Goal: Task Accomplishment & Management: Use online tool/utility

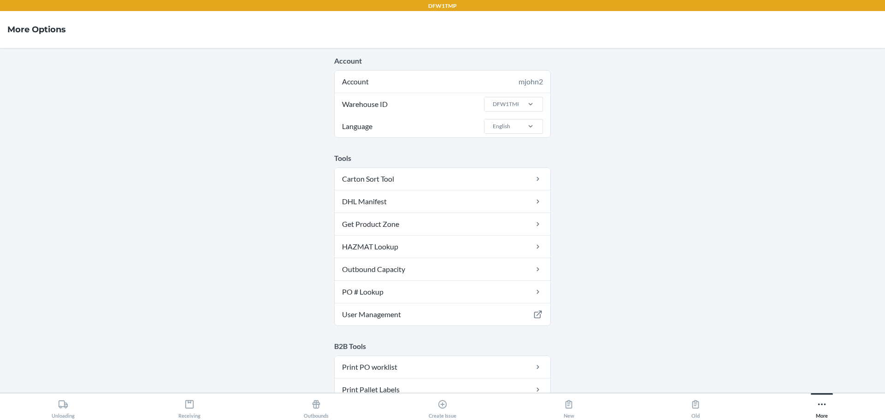
drag, startPoint x: 506, startPoint y: 102, endPoint x: 508, endPoint y: 112, distance: 10.4
click at [506, 102] on div "DFW1TMP" at bounding box center [507, 104] width 28 height 8
click at [493, 102] on input "Warehouse ID DFW1TMP" at bounding box center [492, 104] width 1 height 8
click at [509, 139] on div "DFW1RS" at bounding box center [516, 142] width 50 height 18
click at [493, 108] on input "Warehouse ID option DFW1RS focused, 2 of 24. 24 results available. Use Up and D…" at bounding box center [492, 104] width 1 height 8
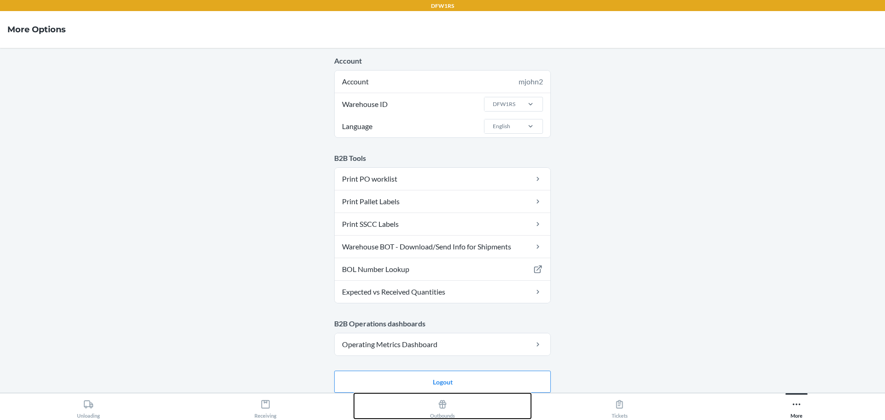
click at [455, 406] on div "Outbounds" at bounding box center [442, 407] width 25 height 23
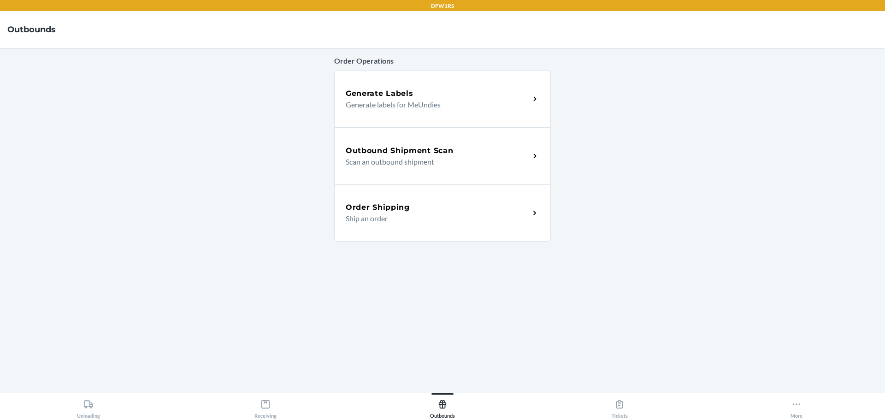
click at [383, 161] on p "Scan an outbound shipment" at bounding box center [434, 161] width 177 height 11
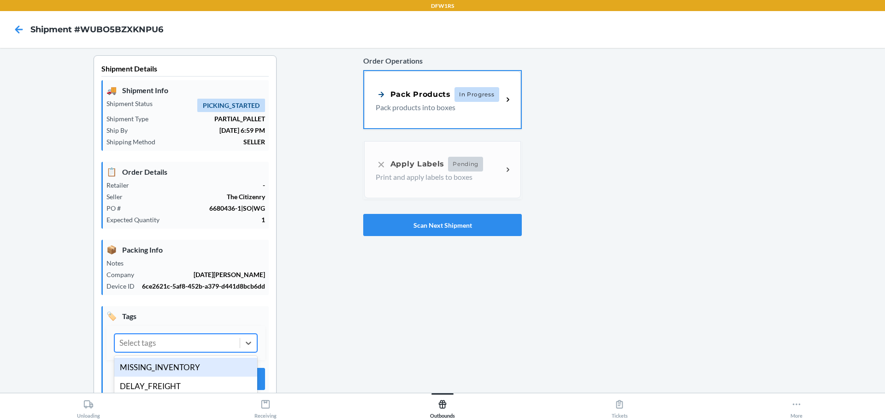
click at [199, 349] on div "Select tags" at bounding box center [177, 343] width 125 height 18
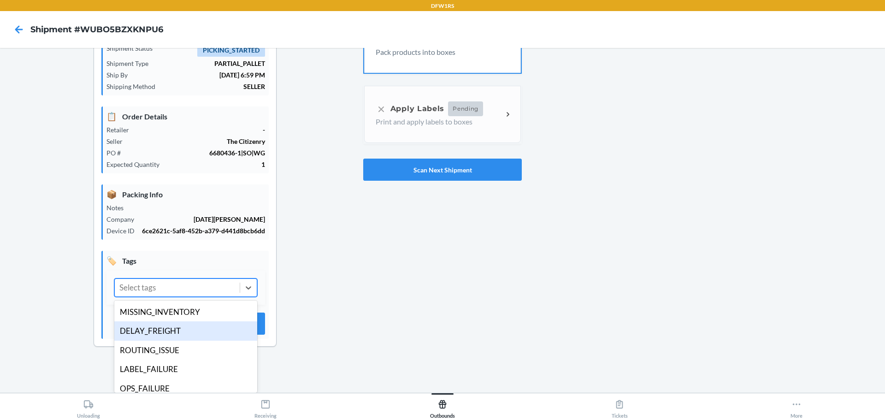
scroll to position [7, 0]
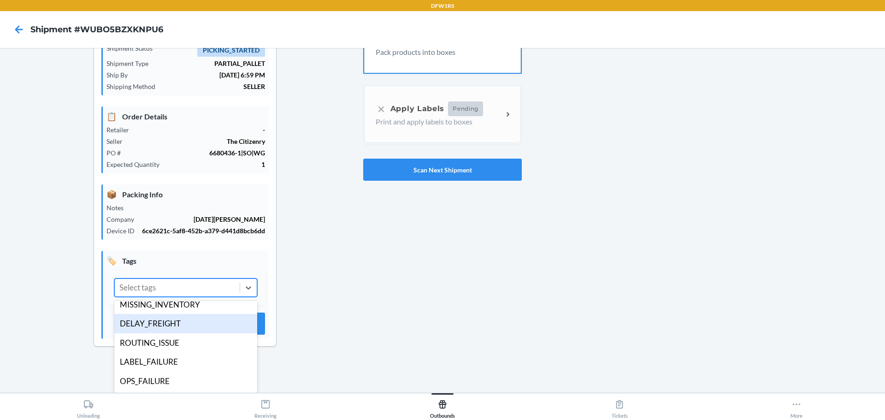
click at [161, 320] on div "DELAY_FREIGHT" at bounding box center [185, 323] width 143 height 19
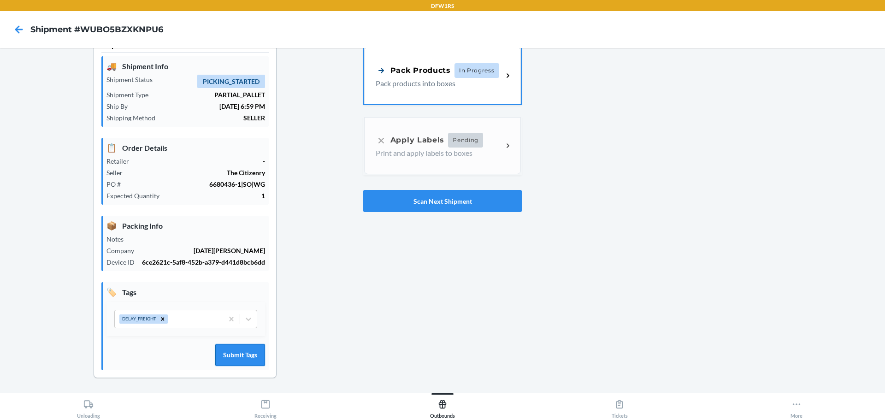
click at [236, 357] on button "Submit Tags" at bounding box center [240, 355] width 50 height 22
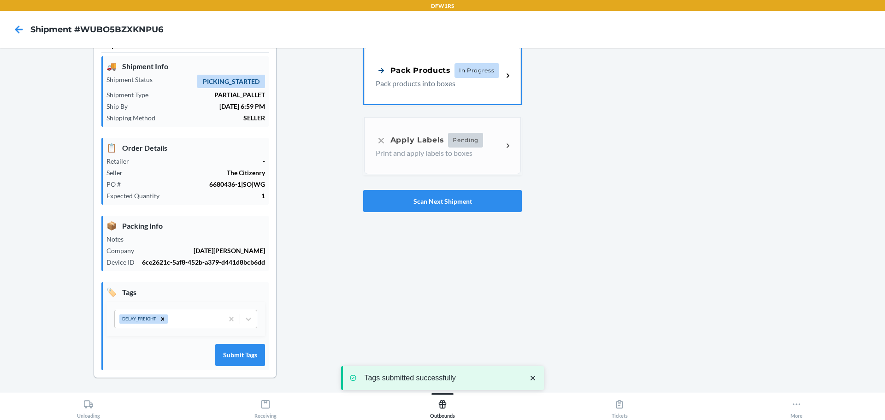
click at [425, 214] on div "Order Operations Pack Products In Progress Pack products into boxes Apply Label…" at bounding box center [442, 122] width 159 height 188
click at [421, 201] on button "Scan Next Shipment" at bounding box center [442, 201] width 159 height 22
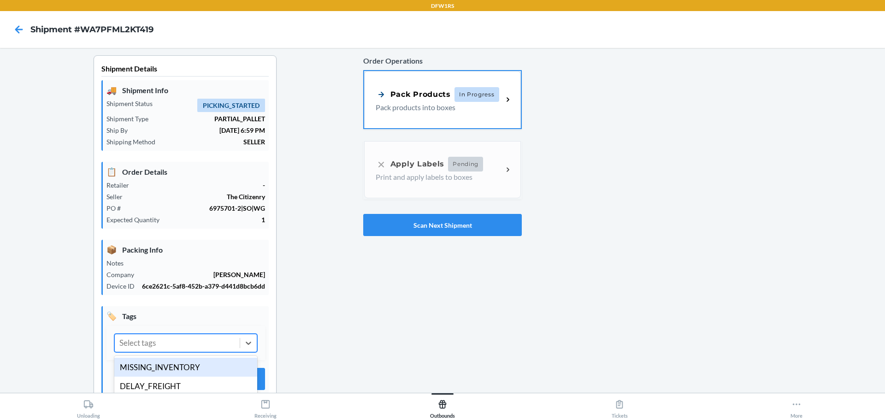
click at [215, 344] on div "Select tags" at bounding box center [177, 343] width 125 height 18
click at [139, 381] on div "DELAY_FREIGHT" at bounding box center [185, 386] width 143 height 19
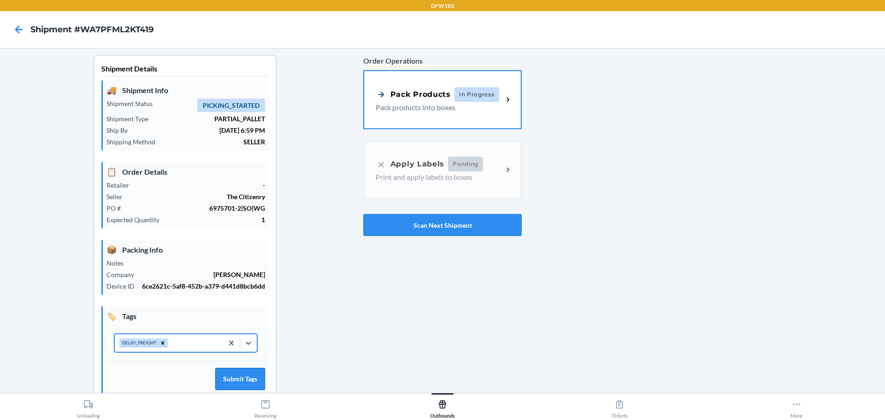
click at [223, 373] on button "Submit Tags" at bounding box center [240, 379] width 50 height 22
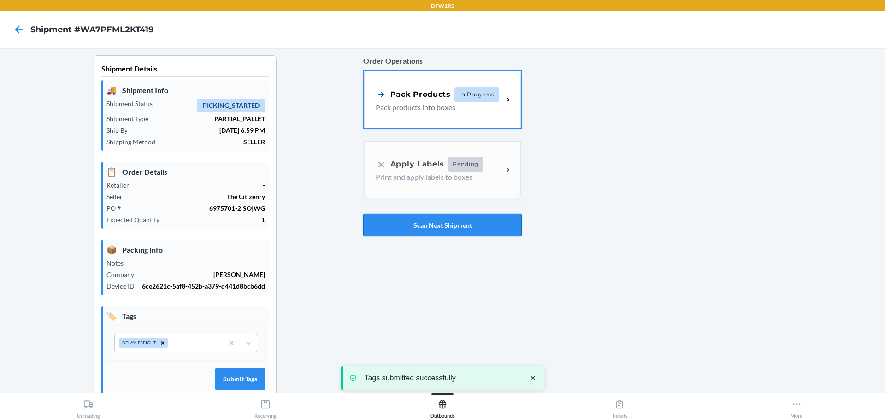
click at [414, 224] on button "Scan Next Shipment" at bounding box center [442, 225] width 159 height 22
click at [171, 355] on div "Select tags" at bounding box center [185, 343] width 159 height 34
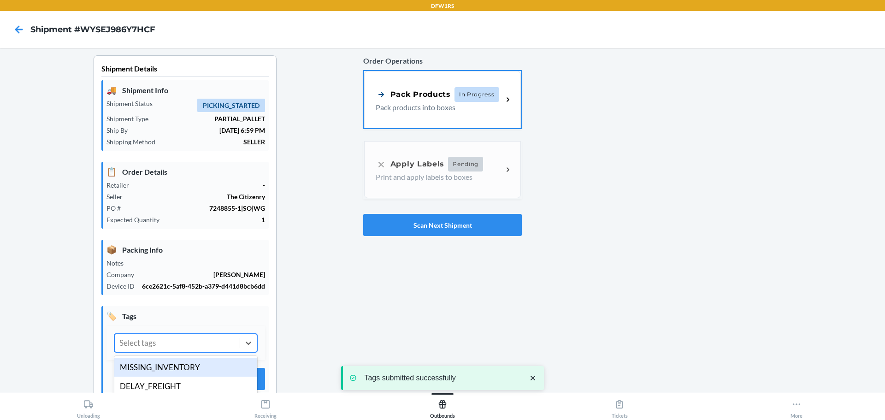
click at [167, 347] on div "Select tags" at bounding box center [177, 343] width 125 height 18
click at [138, 383] on div "DELAY_FREIGHT" at bounding box center [185, 386] width 143 height 19
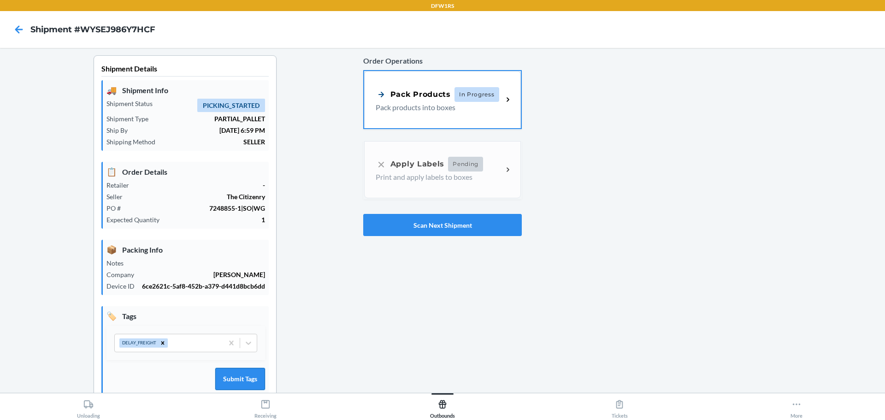
click at [248, 390] on button "Submit Tags" at bounding box center [240, 379] width 50 height 22
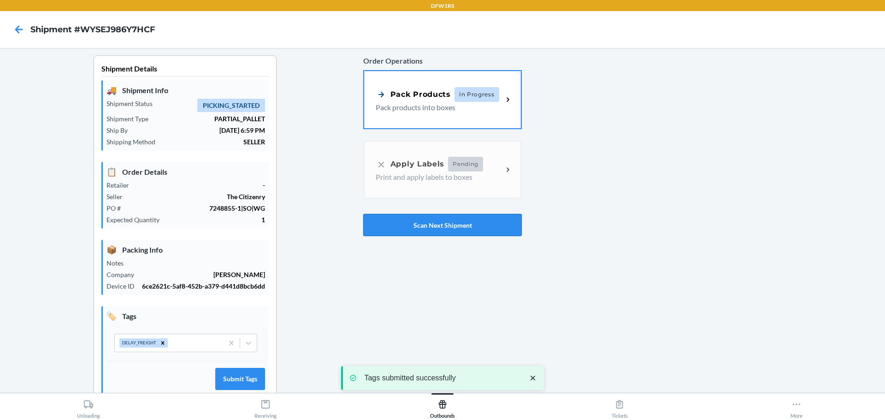
click at [388, 233] on button "Scan Next Shipment" at bounding box center [442, 225] width 159 height 22
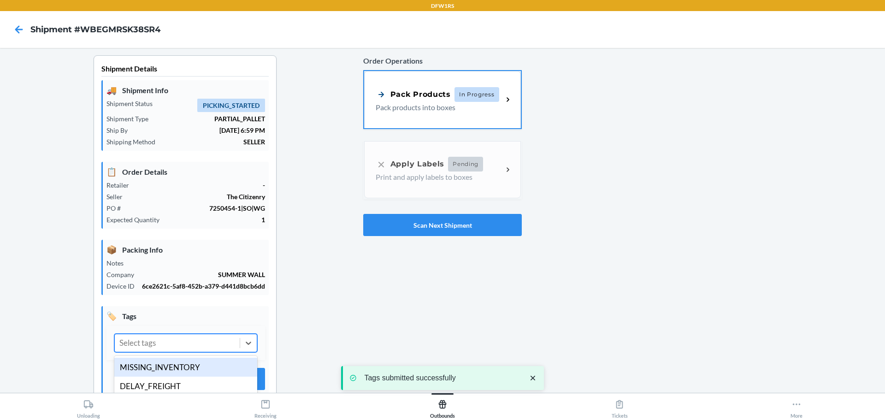
click at [177, 337] on div "Select tags" at bounding box center [177, 343] width 125 height 18
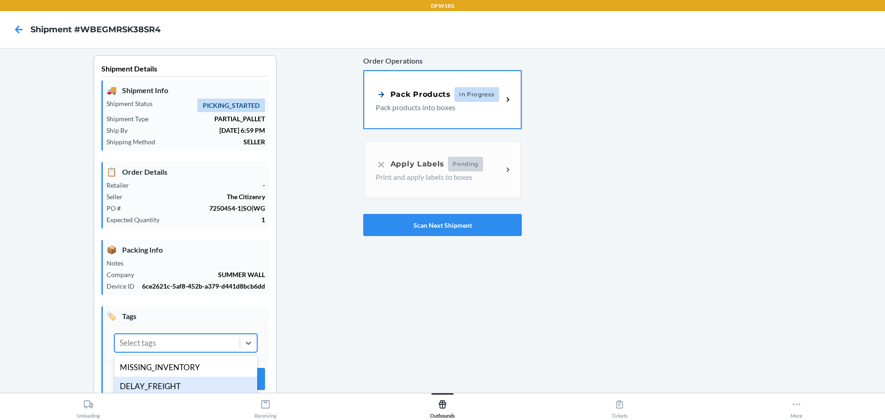
click at [143, 381] on div "DELAY_FREIGHT" at bounding box center [185, 386] width 143 height 19
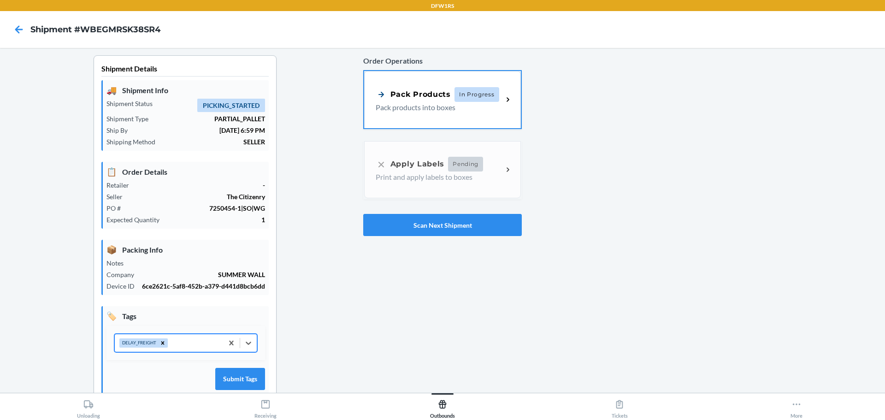
scroll to position [24, 0]
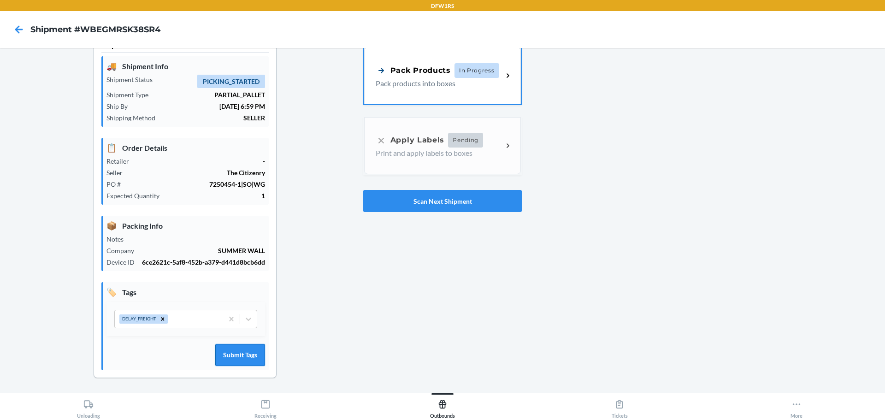
click at [233, 350] on button "Submit Tags" at bounding box center [240, 355] width 50 height 22
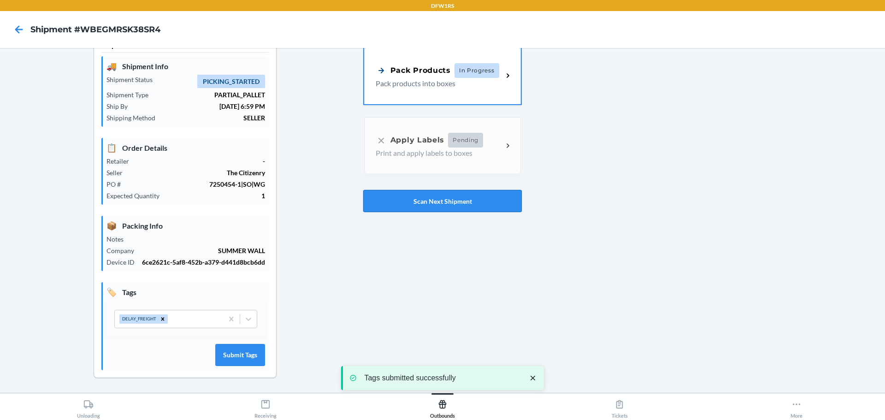
click at [416, 208] on button "Scan Next Shipment" at bounding box center [442, 201] width 159 height 22
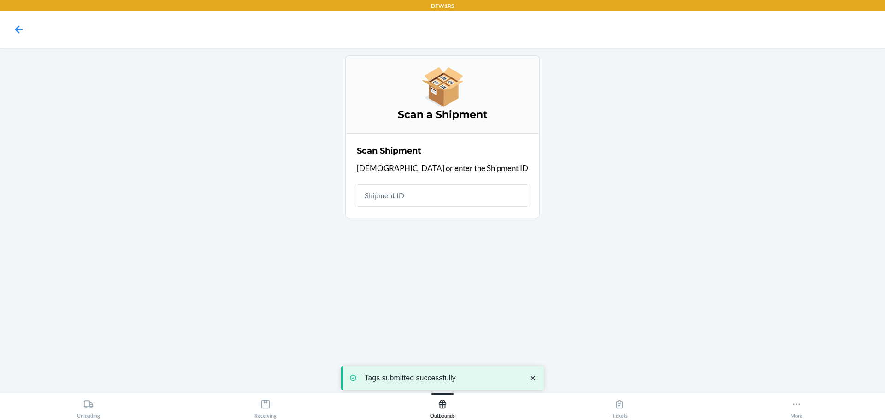
scroll to position [0, 0]
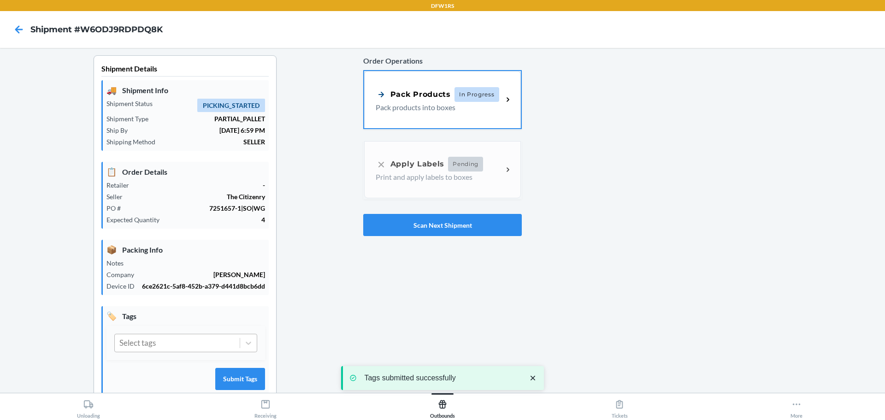
click at [213, 346] on div "Select tags" at bounding box center [177, 343] width 125 height 18
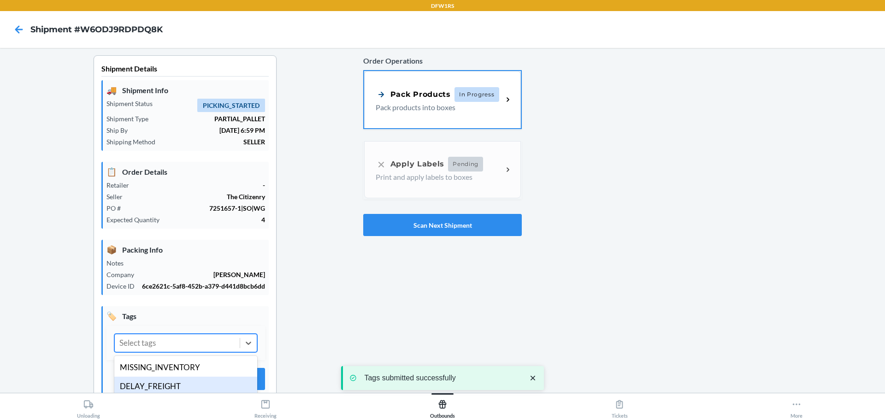
click at [164, 381] on div "DELAY_FREIGHT" at bounding box center [185, 386] width 143 height 19
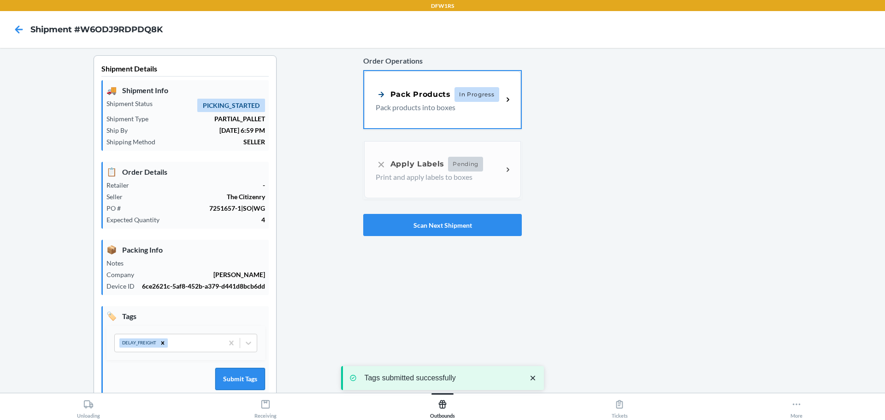
click at [258, 377] on button "Submit Tags" at bounding box center [240, 379] width 50 height 22
click at [405, 227] on button "Scan Next Shipment" at bounding box center [442, 225] width 159 height 22
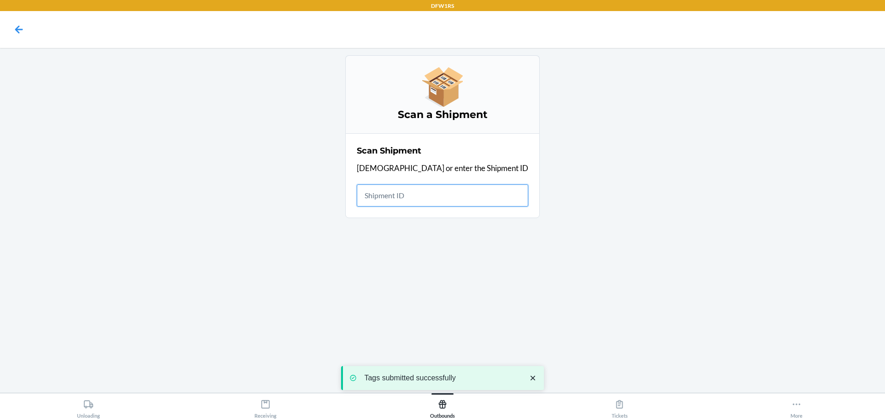
click at [405, 200] on input "text" at bounding box center [442, 195] width 171 height 22
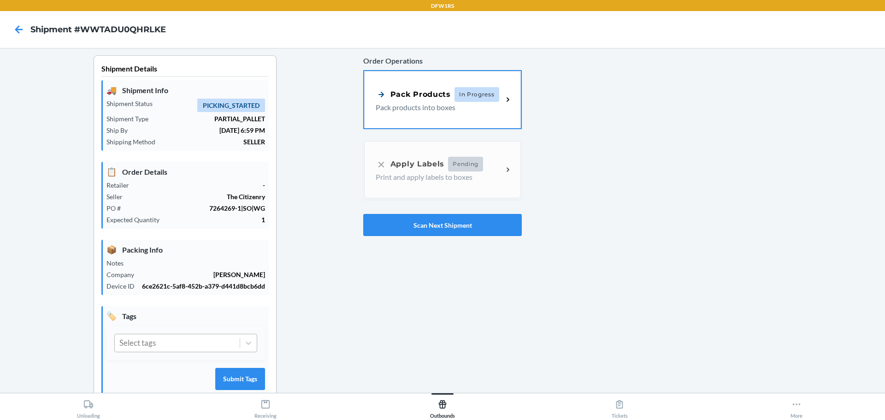
click at [162, 341] on div "Select tags" at bounding box center [177, 343] width 125 height 18
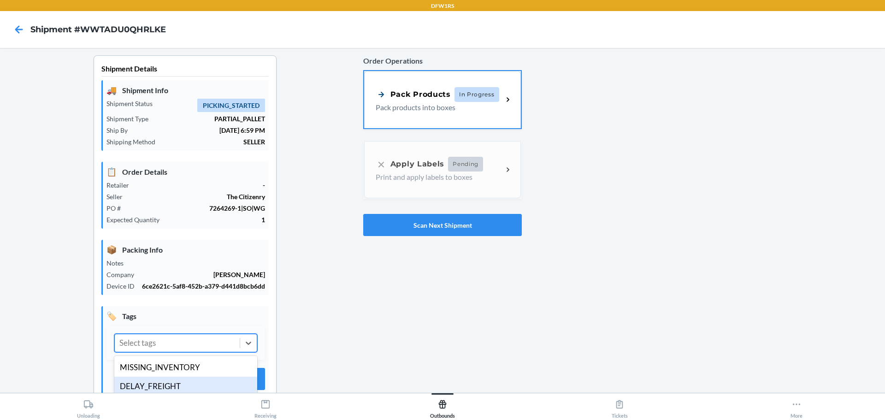
click at [149, 380] on div "DELAY_FREIGHT" at bounding box center [185, 386] width 143 height 19
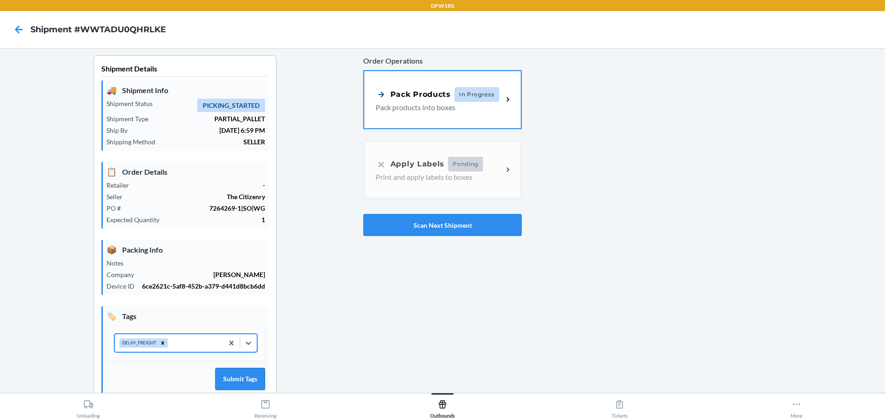
click at [254, 372] on button "Submit Tags" at bounding box center [240, 379] width 50 height 22
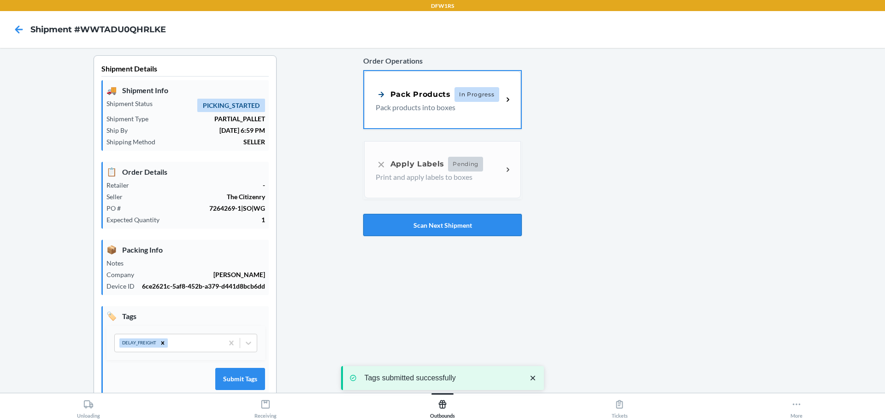
click at [363, 236] on button "Scan Next Shipment" at bounding box center [442, 225] width 159 height 22
click at [201, 335] on div "Select tags" at bounding box center [177, 343] width 125 height 18
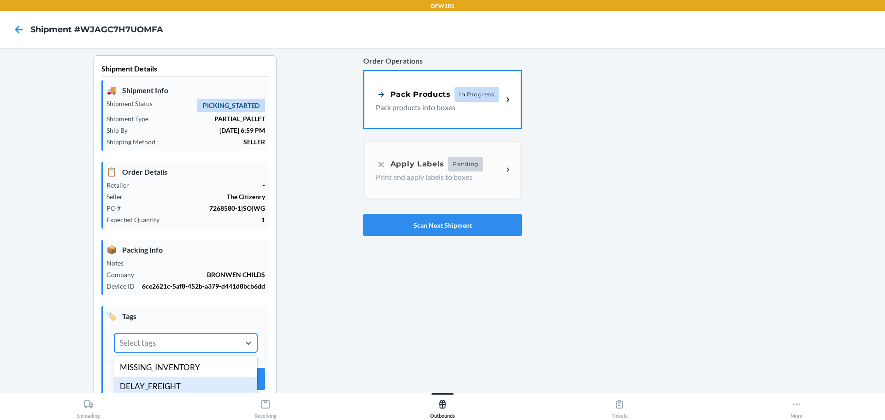
click at [160, 384] on div "DELAY_FREIGHT" at bounding box center [185, 386] width 143 height 19
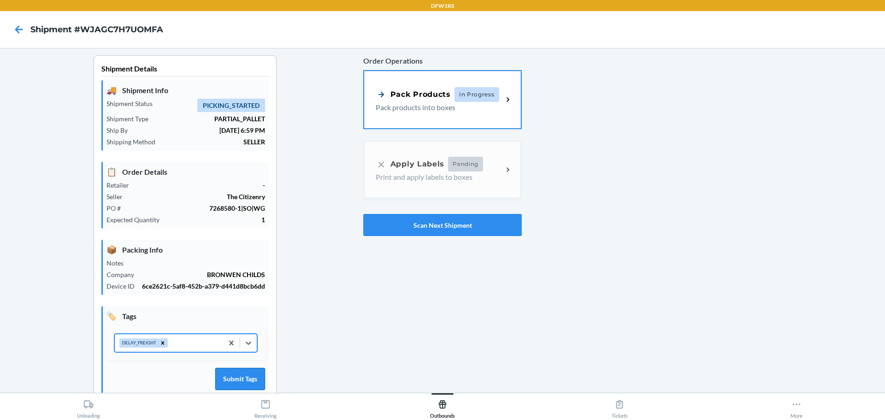
click at [252, 380] on button "Submit Tags" at bounding box center [240, 379] width 50 height 22
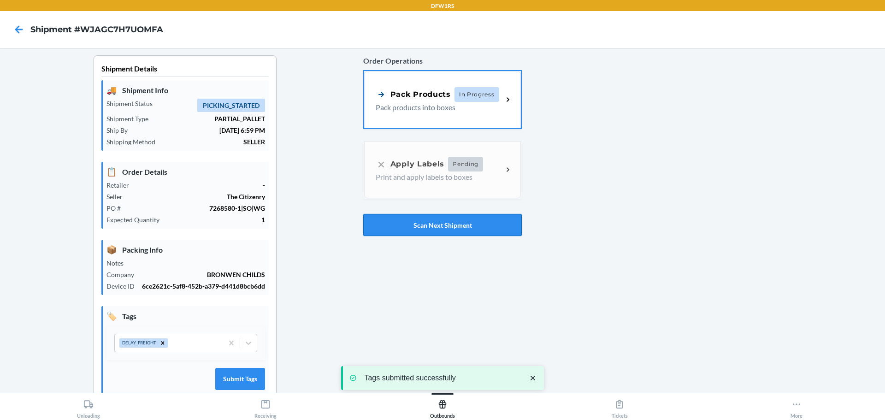
click at [394, 220] on button "Scan Next Shipment" at bounding box center [442, 225] width 159 height 22
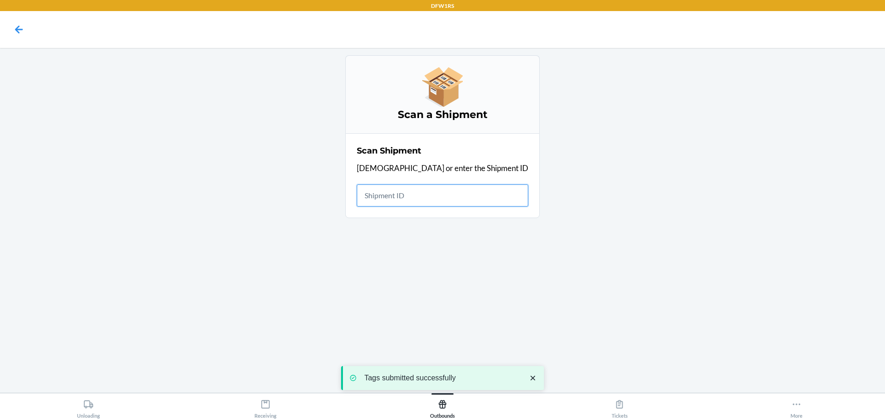
click at [421, 202] on input "text" at bounding box center [442, 195] width 171 height 22
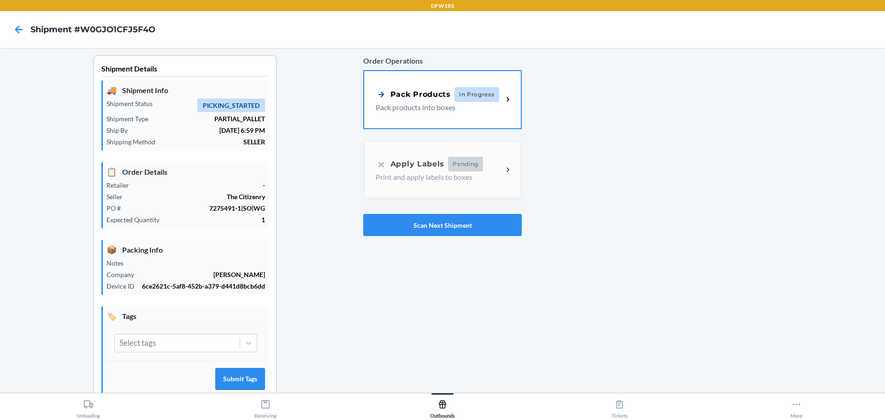
click at [183, 331] on div "Select tags" at bounding box center [185, 343] width 159 height 34
click at [166, 351] on div "Select tags" at bounding box center [177, 343] width 125 height 18
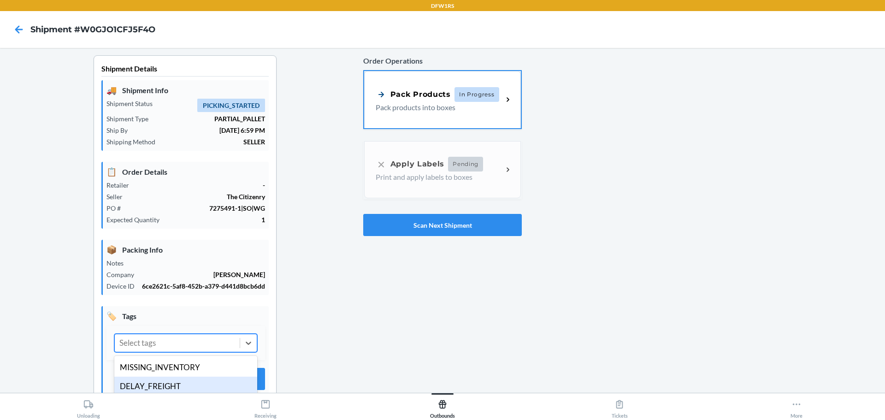
click at [150, 382] on div "DELAY_FREIGHT" at bounding box center [185, 386] width 143 height 19
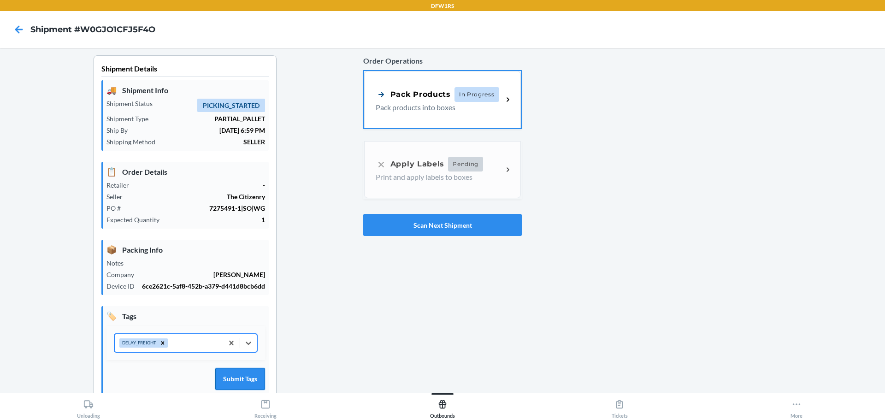
click at [233, 379] on button "Submit Tags" at bounding box center [240, 379] width 50 height 22
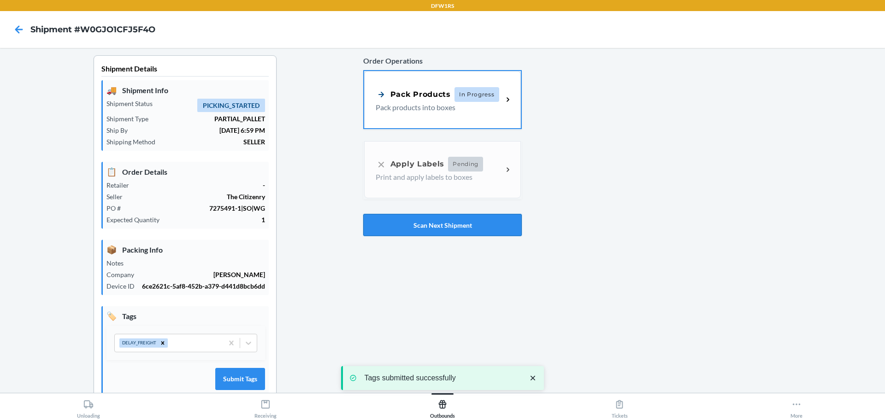
click at [410, 217] on button "Scan Next Shipment" at bounding box center [442, 225] width 159 height 22
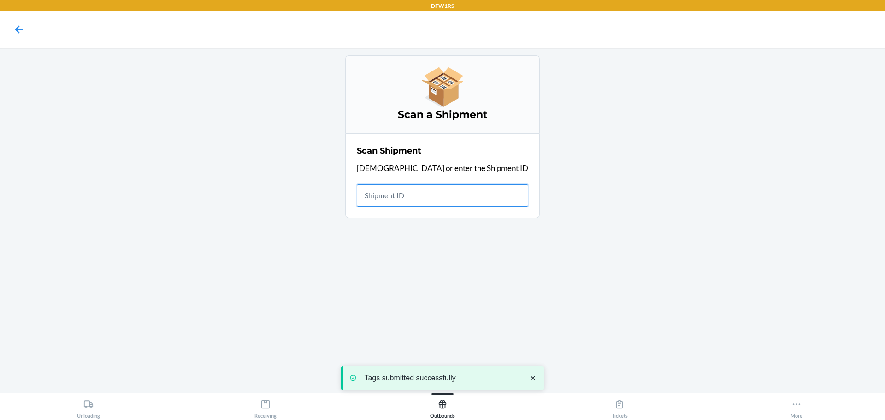
click at [440, 198] on input "text" at bounding box center [442, 195] width 171 height 22
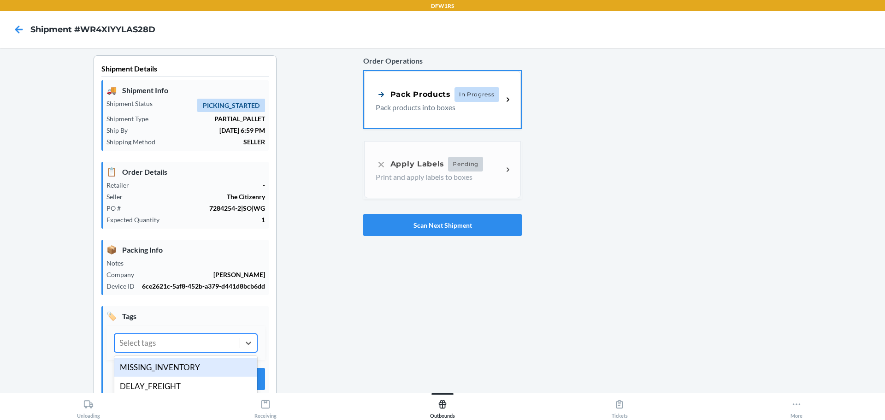
click at [177, 336] on div "Select tags" at bounding box center [177, 343] width 125 height 18
click at [151, 381] on div "DELAY_FREIGHT" at bounding box center [185, 386] width 143 height 19
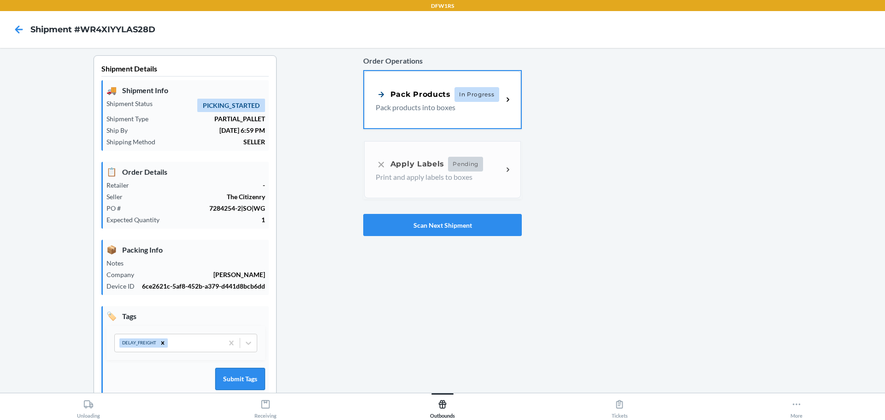
click at [237, 368] on button "Submit Tags" at bounding box center [240, 379] width 50 height 22
click at [248, 380] on button "Submit Tags" at bounding box center [240, 379] width 50 height 22
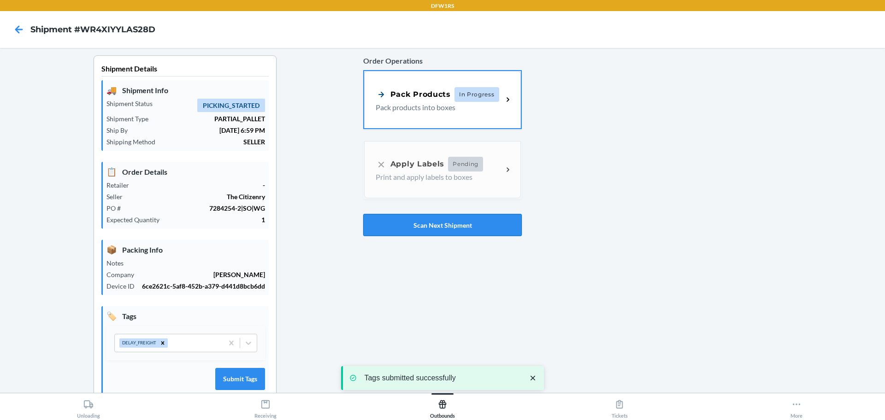
click at [402, 228] on button "Scan Next Shipment" at bounding box center [442, 225] width 159 height 22
